Goal: Task Accomplishment & Management: Use online tool/utility

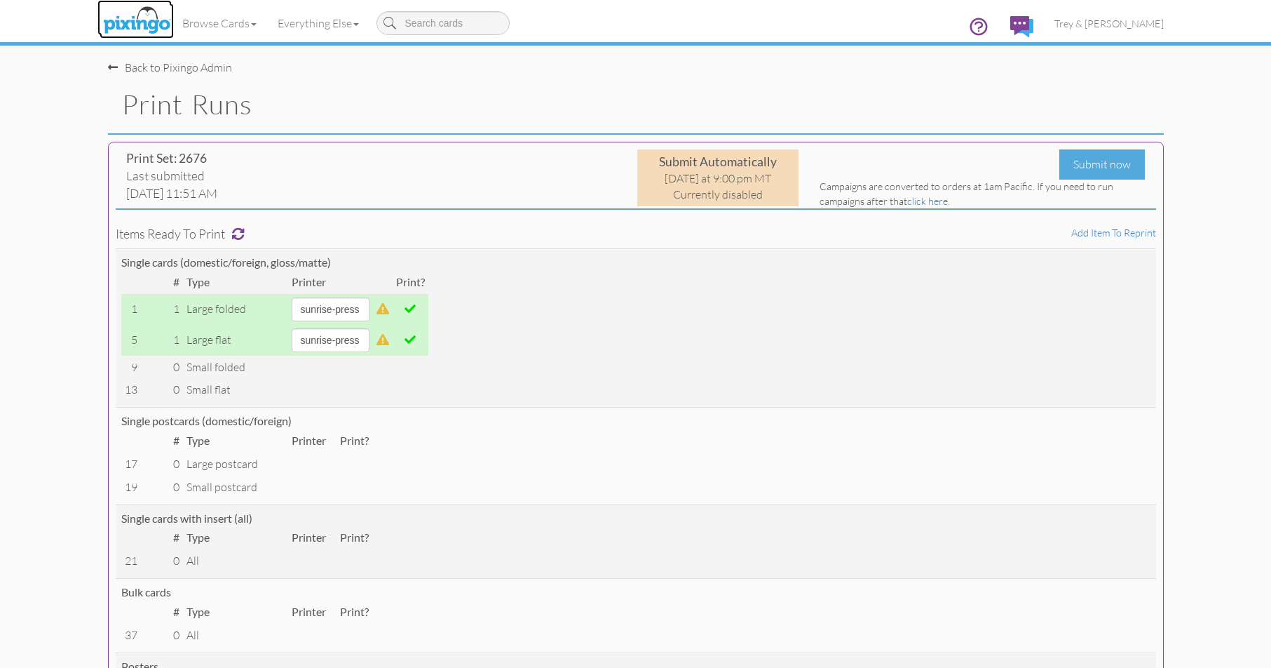
click at [123, 21] on img at bounding box center [137, 21] width 74 height 35
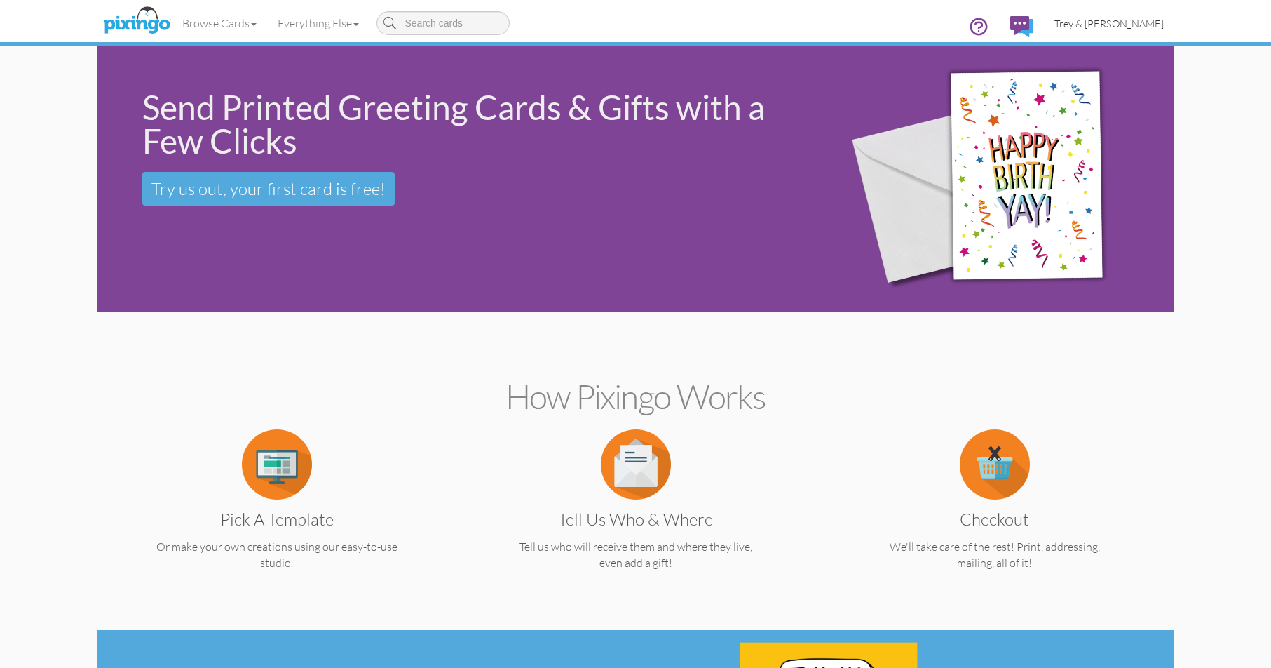
click at [1124, 23] on span "Trey & [PERSON_NAME]" at bounding box center [1109, 24] width 109 height 12
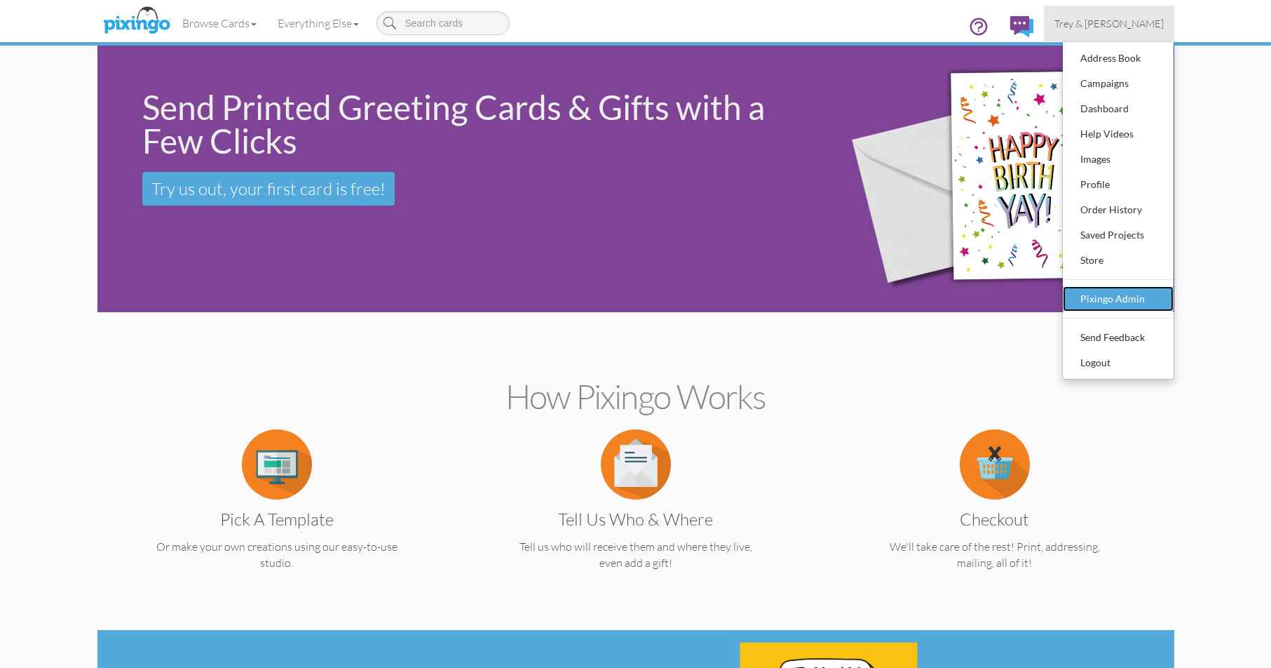
click at [1104, 299] on div "Pixingo Admin" at bounding box center [1118, 298] width 83 height 21
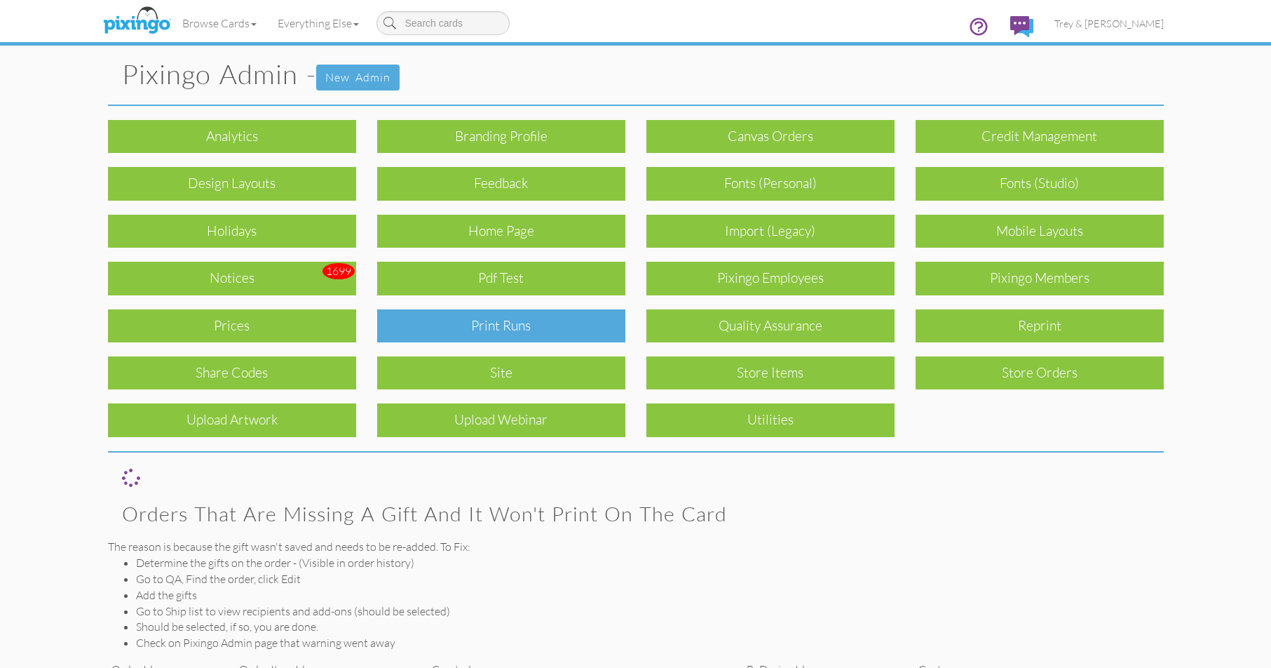
click at [527, 329] on div "Print Runs" at bounding box center [501, 325] width 248 height 33
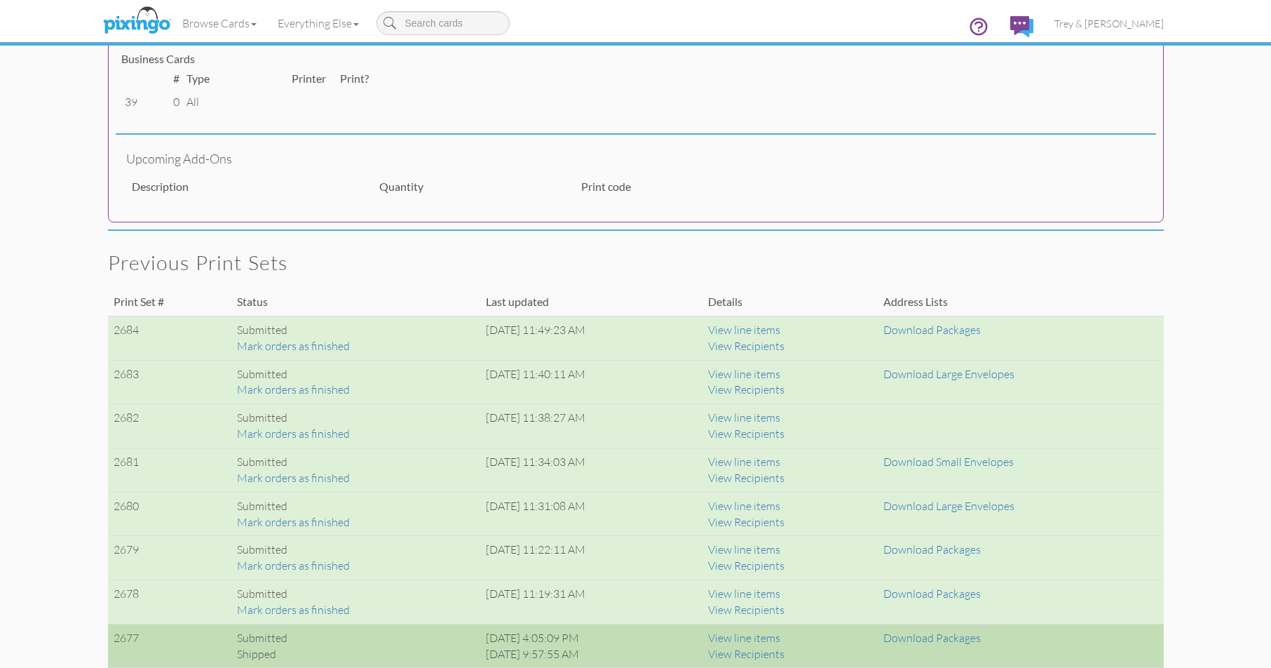
scroll to position [771, 0]
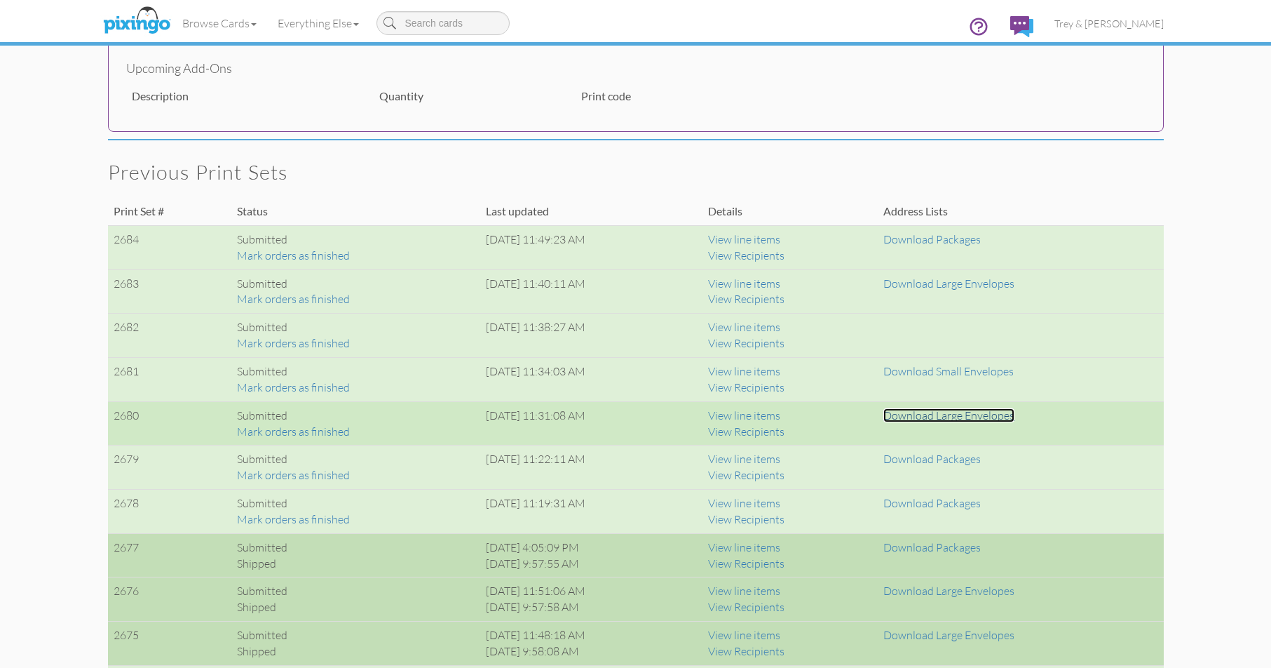
click at [991, 417] on link "Download Large Envelopes" at bounding box center [949, 415] width 131 height 14
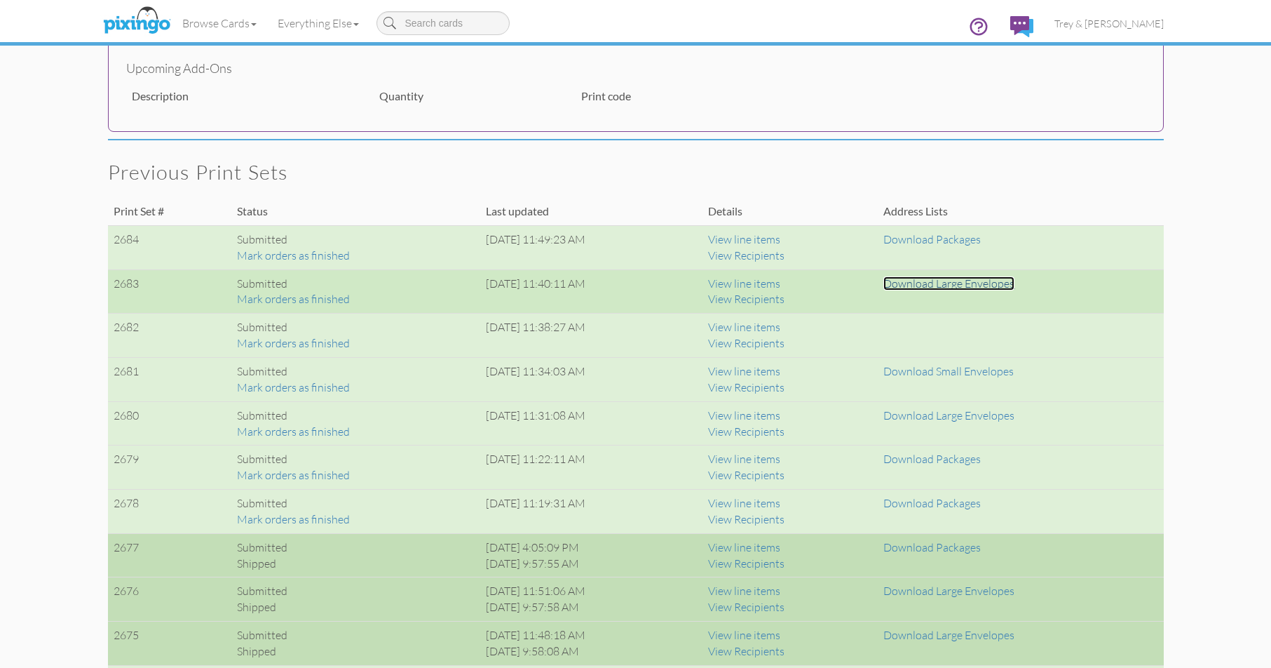
click at [972, 288] on link "Download Large Envelopes" at bounding box center [949, 283] width 131 height 14
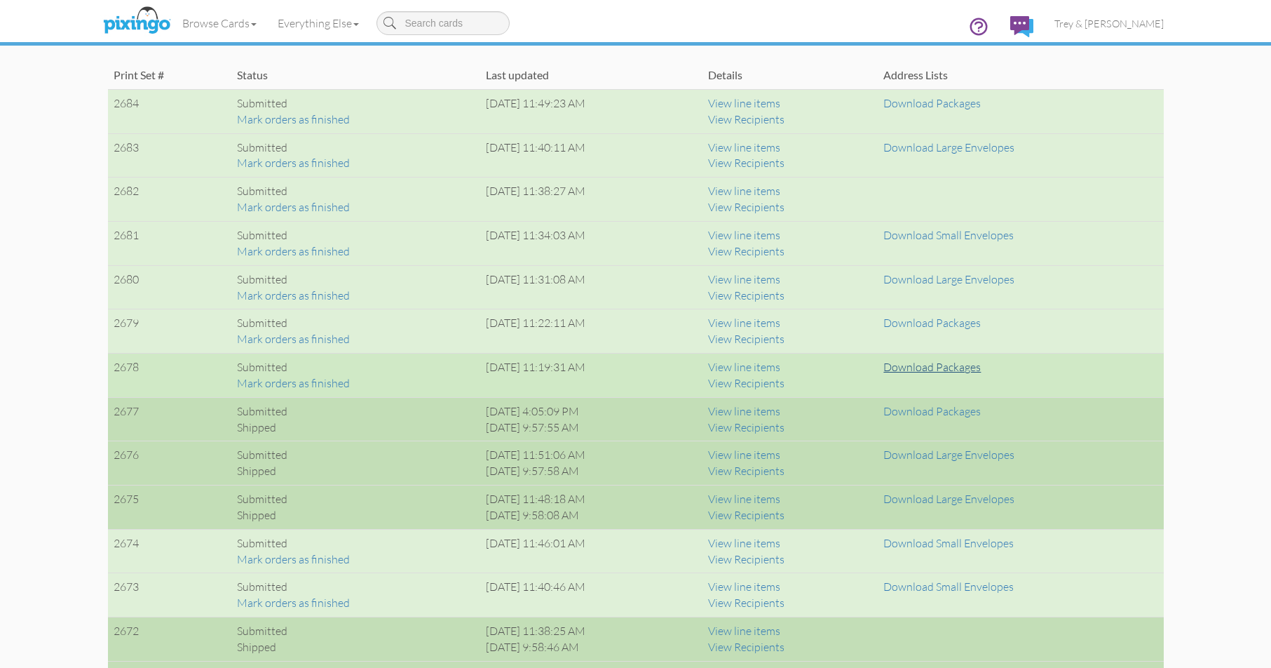
scroll to position [912, 0]
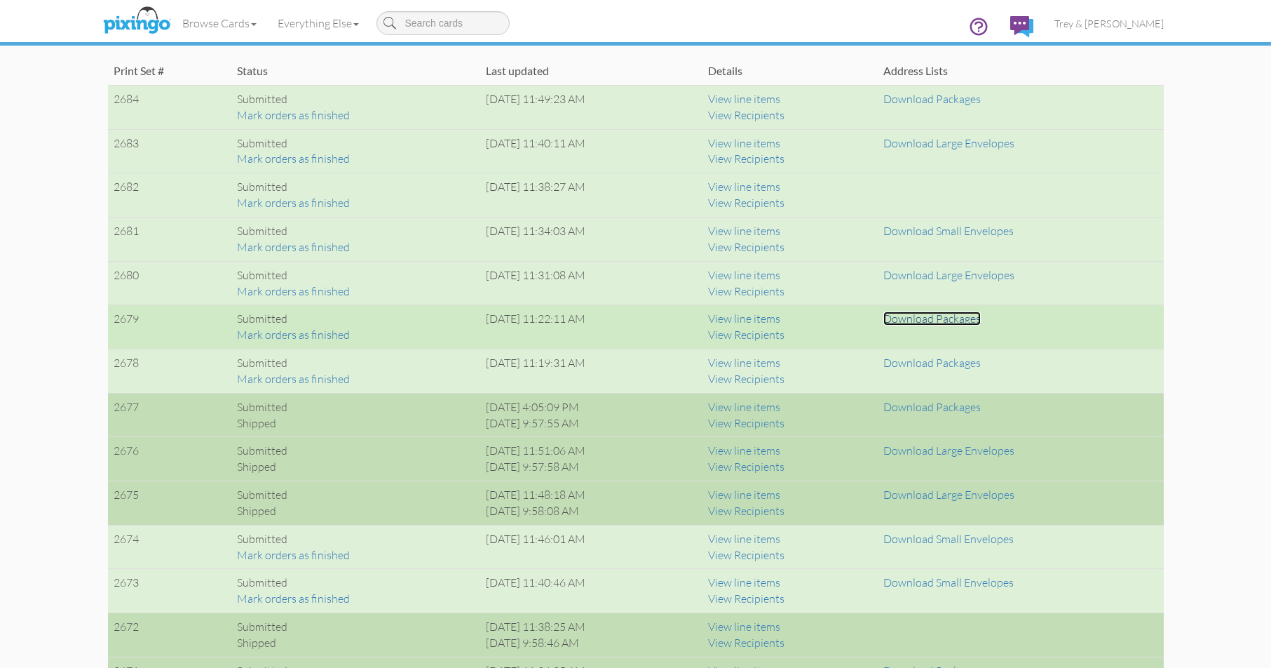
click at [923, 317] on link "Download Packages" at bounding box center [932, 318] width 97 height 14
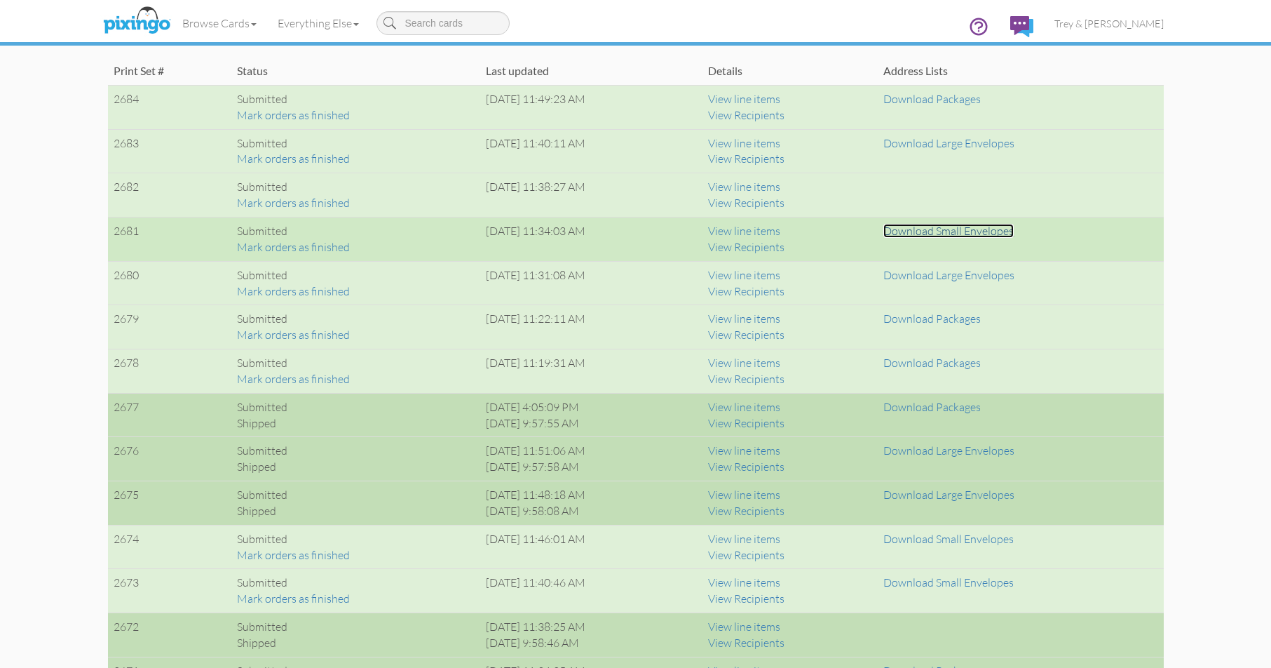
click at [952, 229] on link "Download Small Envelopes" at bounding box center [949, 231] width 130 height 14
